Goal: Task Accomplishment & Management: Use online tool/utility

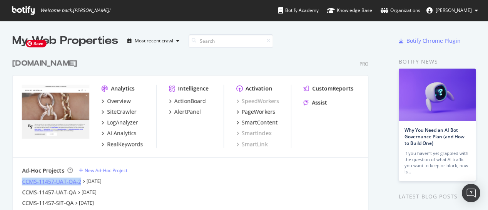
scroll to position [204, 476]
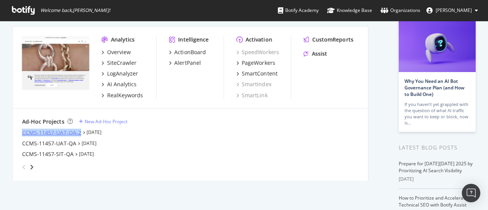
click at [58, 134] on div "CCMS-11457-UAT-QA-2" at bounding box center [51, 132] width 59 height 8
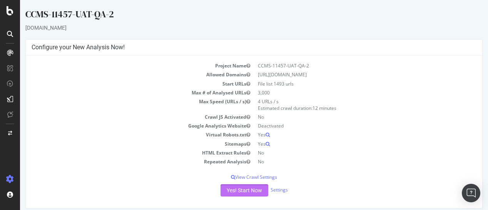
click at [240, 188] on button "Yes! Start Now" at bounding box center [244, 190] width 48 height 12
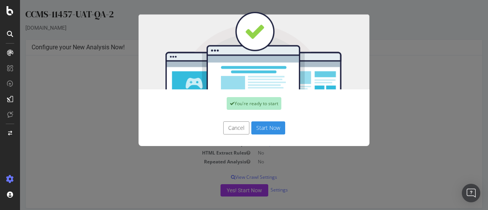
click at [269, 131] on button "Start Now" at bounding box center [268, 127] width 34 height 13
